Goal: Contribute content

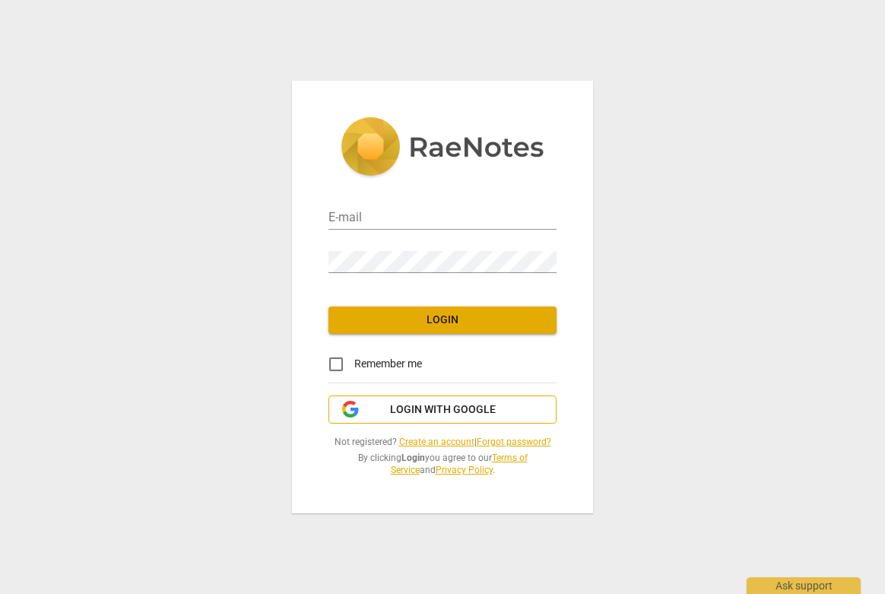
click at [394, 419] on button "Login with Google" at bounding box center [443, 409] width 228 height 29
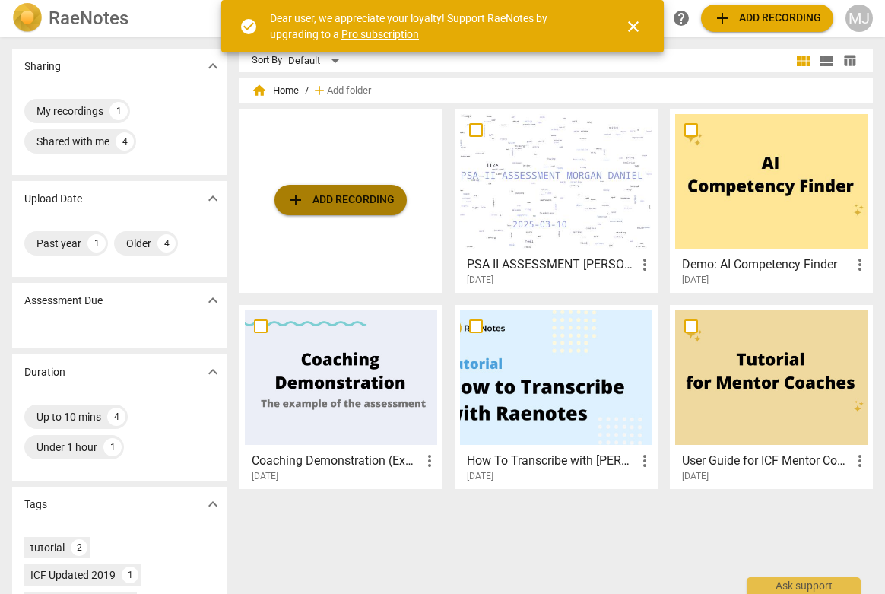
click at [344, 208] on span "add Add recording" at bounding box center [341, 200] width 108 height 18
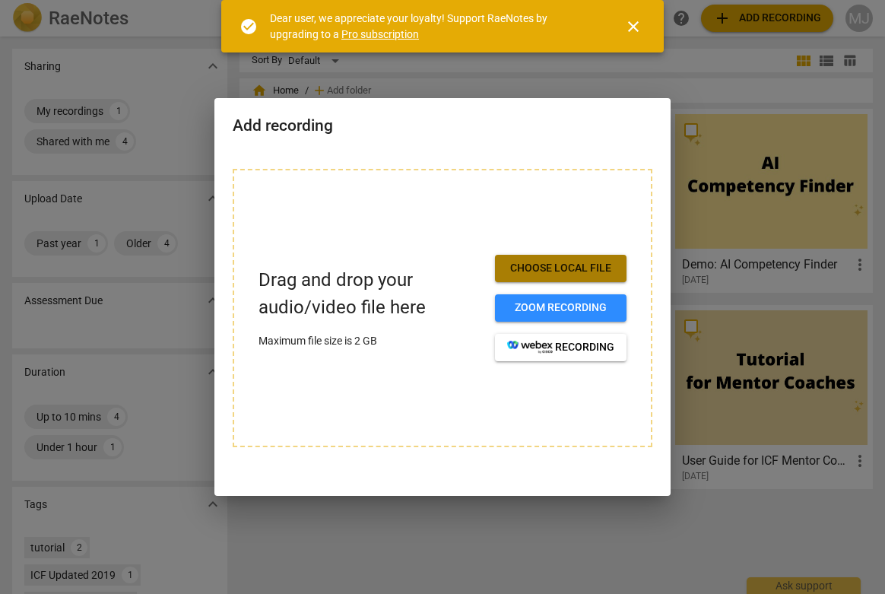
click at [567, 271] on span "Choose local file" at bounding box center [560, 268] width 107 height 15
click at [635, 25] on span "close" at bounding box center [633, 26] width 18 height 18
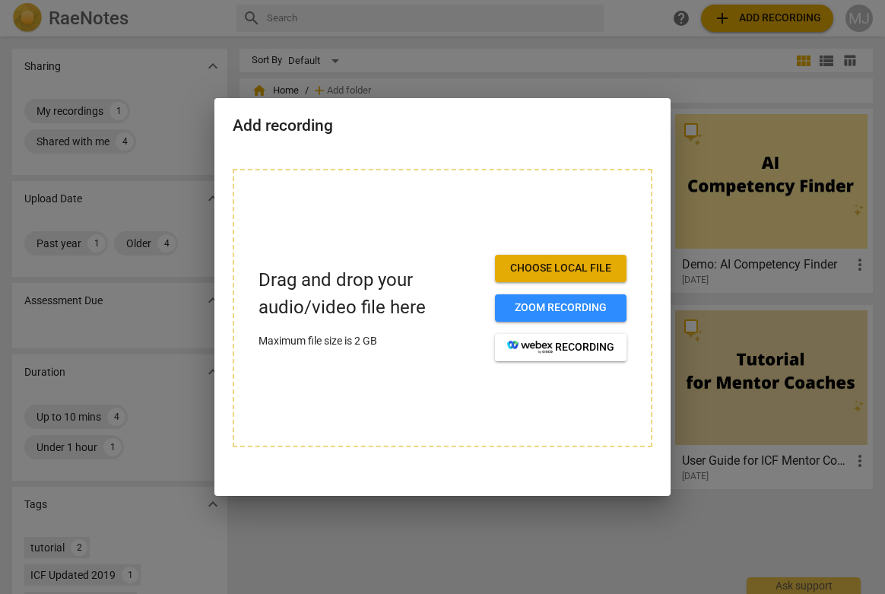
click at [552, 268] on span "Choose local file" at bounding box center [560, 268] width 107 height 15
